Goal: Information Seeking & Learning: Learn about a topic

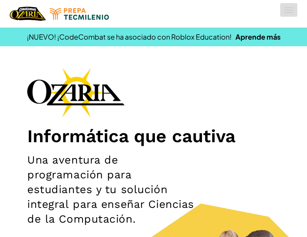
click at [293, 9] on button "Cambiar modo de navegación" at bounding box center [288, 10] width 17 height 14
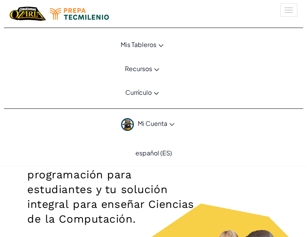
click at [153, 122] on span "Mi Cuenta" at bounding box center [156, 123] width 37 height 8
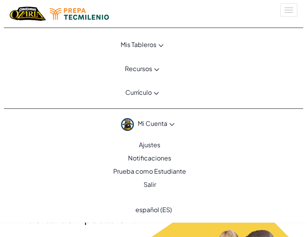
click at [149, 48] on span "Mis Tableros" at bounding box center [139, 44] width 36 height 8
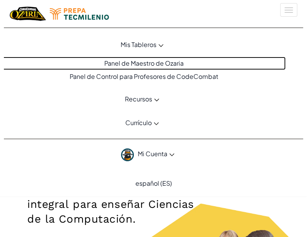
click at [145, 65] on link "Panel de Maestro de Ozaria" at bounding box center [141, 63] width 287 height 13
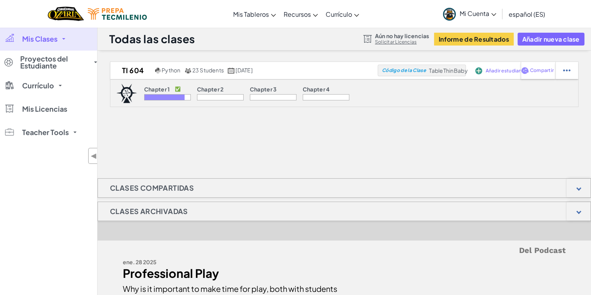
click at [171, 97] on div at bounding box center [165, 96] width 40 height 5
click at [161, 91] on p "Chapter 1" at bounding box center [157, 89] width 26 height 6
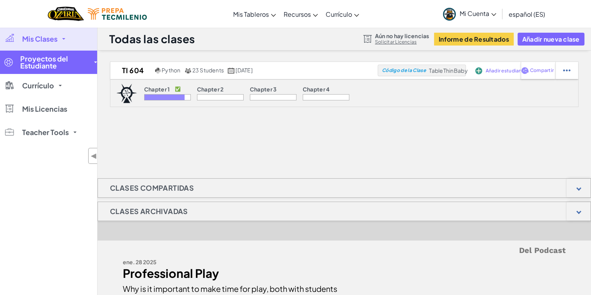
click at [72, 62] on span "Proyectos del Estudiante" at bounding box center [54, 62] width 69 height 14
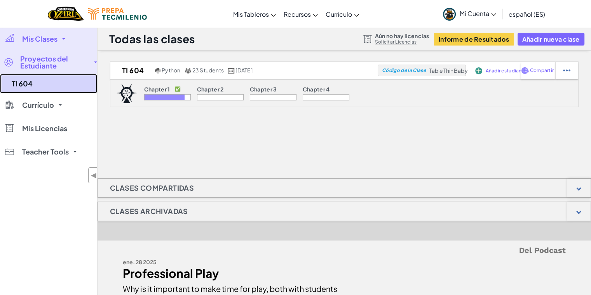
click at [38, 88] on link "TI 604" at bounding box center [48, 83] width 97 height 19
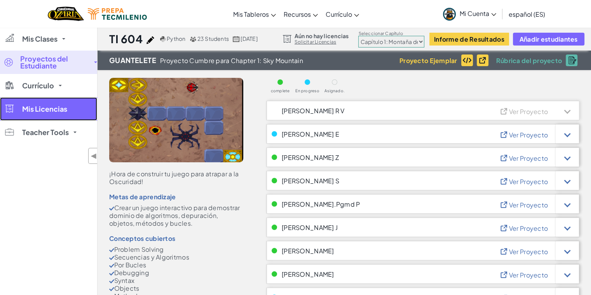
click at [36, 99] on link "Mis Licencias" at bounding box center [48, 108] width 97 height 23
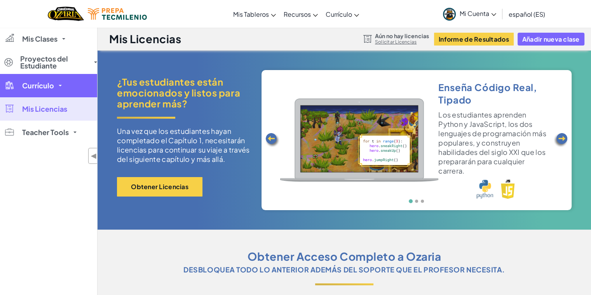
click at [39, 89] on span "Currículo" at bounding box center [38, 85] width 32 height 7
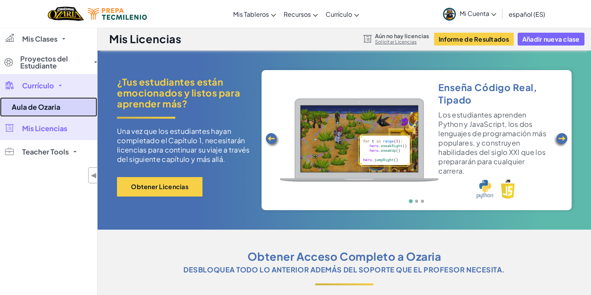
click at [37, 106] on link "Aula de Ozaria" at bounding box center [48, 106] width 97 height 19
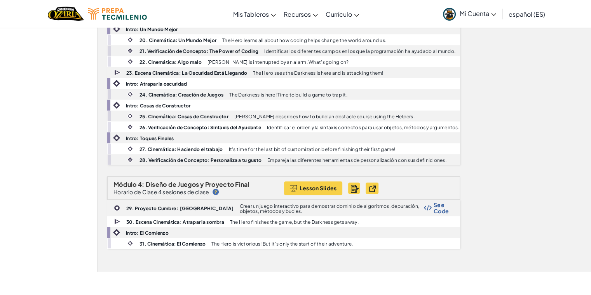
scroll to position [473, 0]
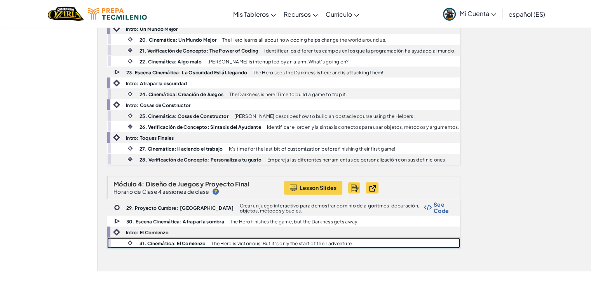
click at [162, 237] on b "31. Cinemática: El Comienzo" at bounding box center [173, 243] width 66 height 6
